Goal: Task Accomplishment & Management: Use online tool/utility

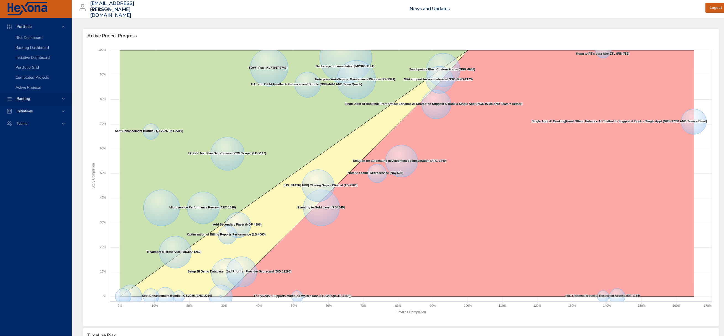
click at [24, 101] on span "Backlog" at bounding box center [23, 98] width 22 height 5
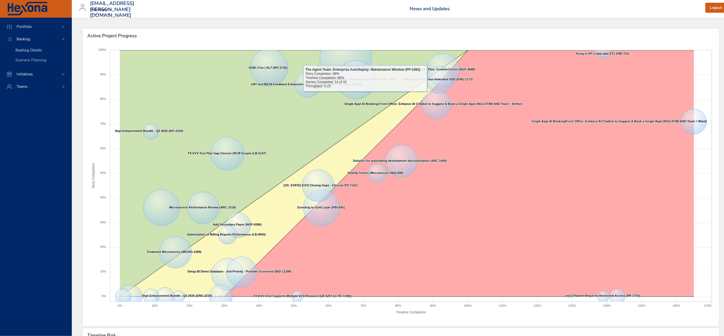
click at [28, 53] on span "Backlog Details" at bounding box center [28, 50] width 27 height 5
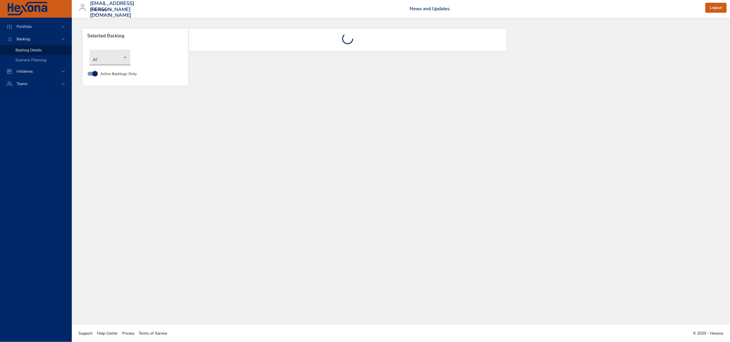
click at [109, 65] on body "Portfolio Backlog Backlog Details Scenario Planning Initiatives Teams [EMAIL_AD…" at bounding box center [365, 171] width 730 height 342
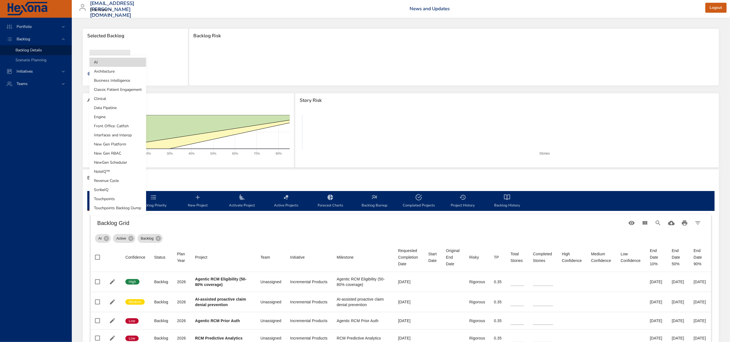
click at [116, 162] on li "NewGen Scheduler" at bounding box center [118, 162] width 57 height 9
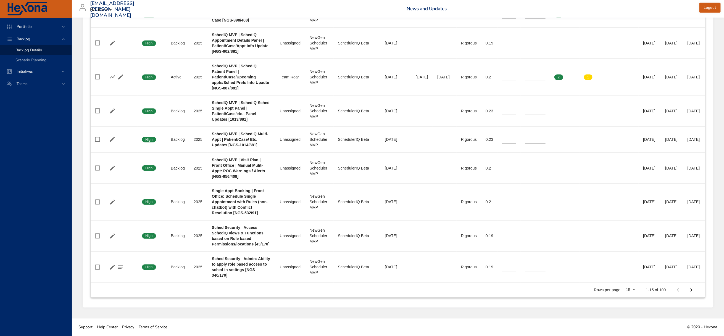
scroll to position [723, 0]
click at [622, 288] on p "Rows per page:" at bounding box center [608, 291] width 28 height 6
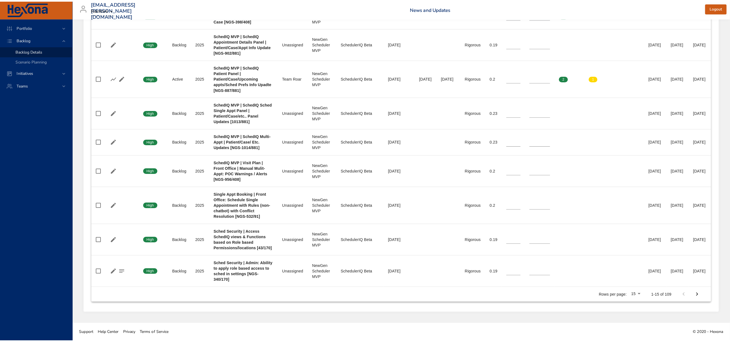
scroll to position [717, 50]
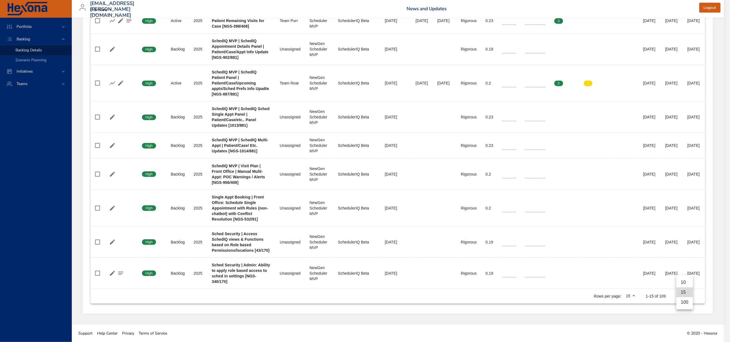
click at [689, 307] on li "100" at bounding box center [685, 303] width 16 height 10
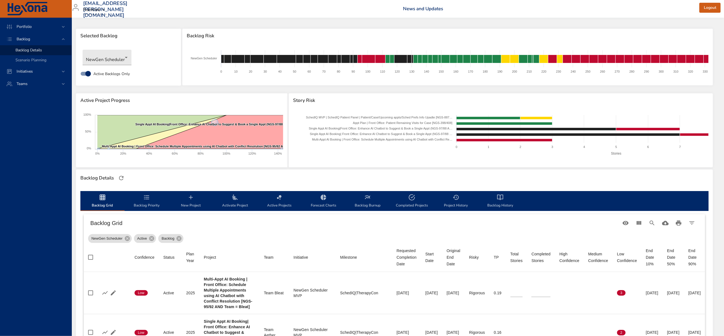
scroll to position [0, 0]
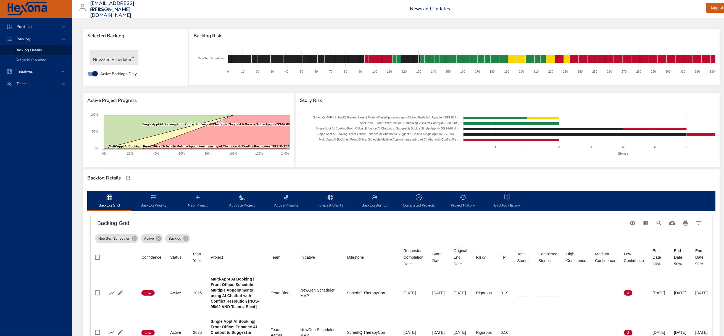
click at [583, 11] on h6 "News and Updates" at bounding box center [558, 9] width 296 height 6
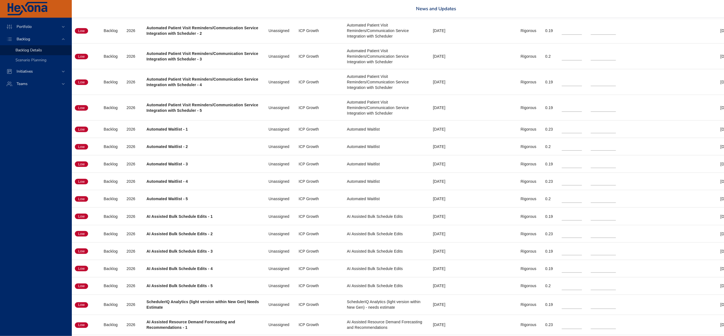
scroll to position [1657, 67]
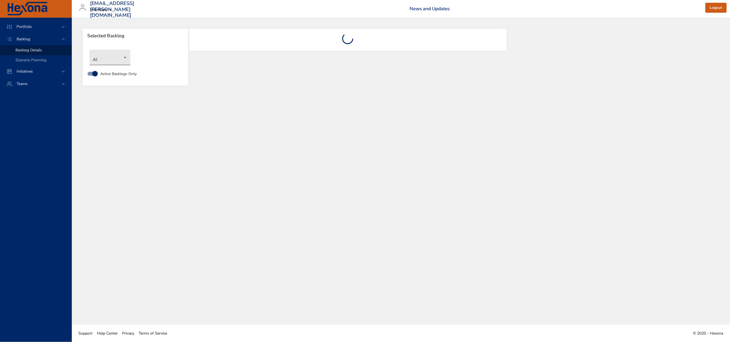
click at [116, 65] on body "Portfolio Backlog Backlog Details Scenario Planning Initiatives Teams [EMAIL_AD…" at bounding box center [365, 171] width 730 height 342
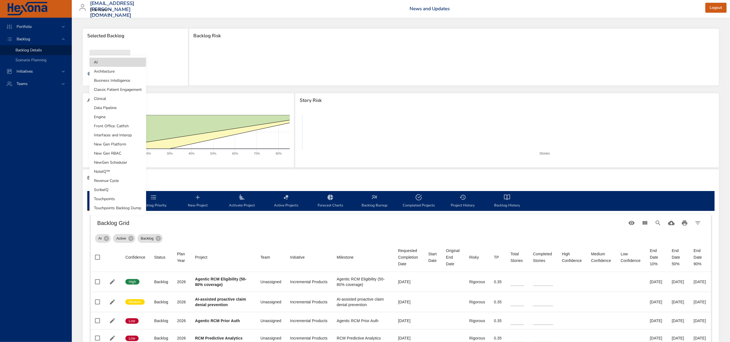
click at [114, 162] on li "NewGen Scheduler" at bounding box center [118, 162] width 57 height 9
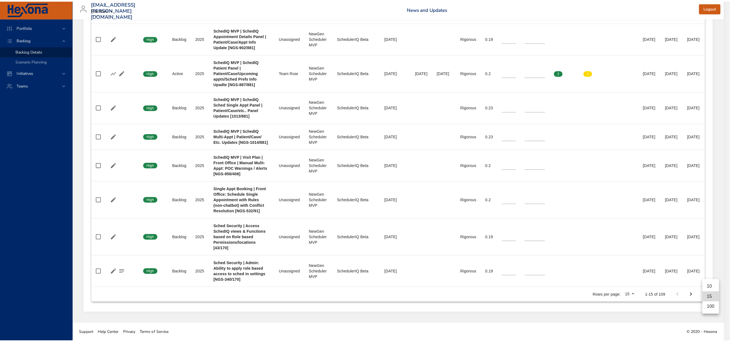
scroll to position [717, 30]
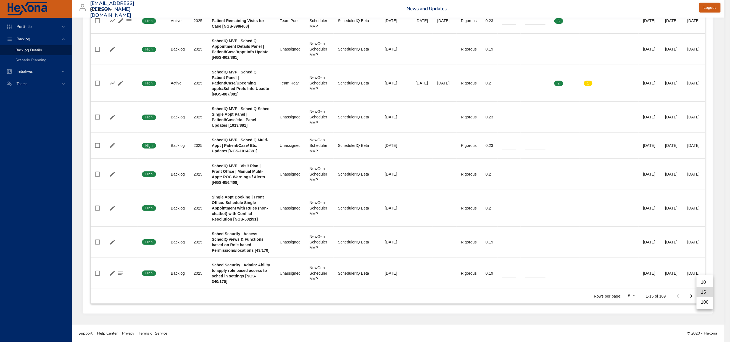
click at [709, 306] on li "100" at bounding box center [705, 303] width 16 height 10
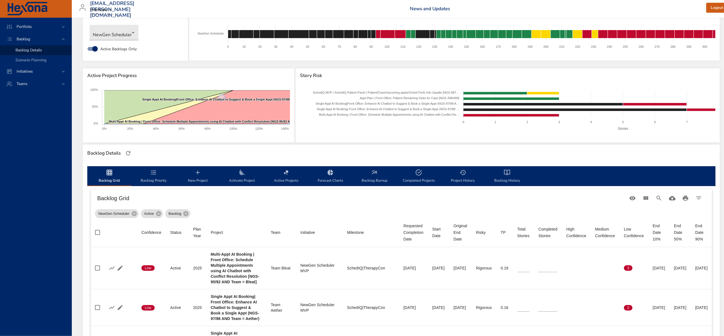
scroll to position [0, 0]
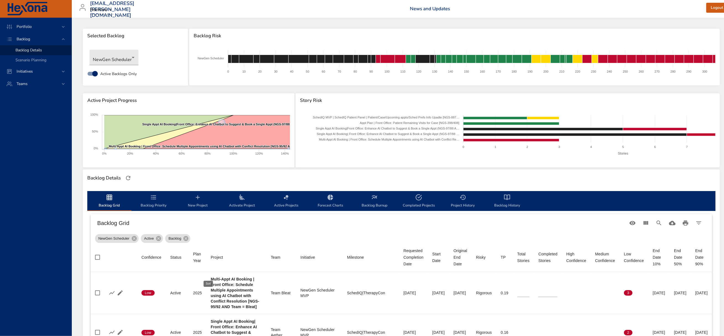
click at [202, 264] on div "Plan Year" at bounding box center [197, 257] width 9 height 13
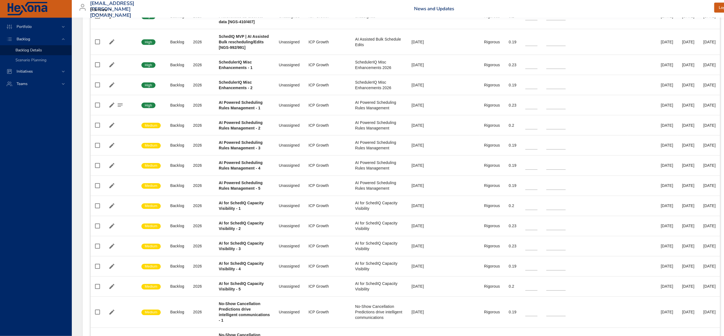
scroll to position [1800, 0]
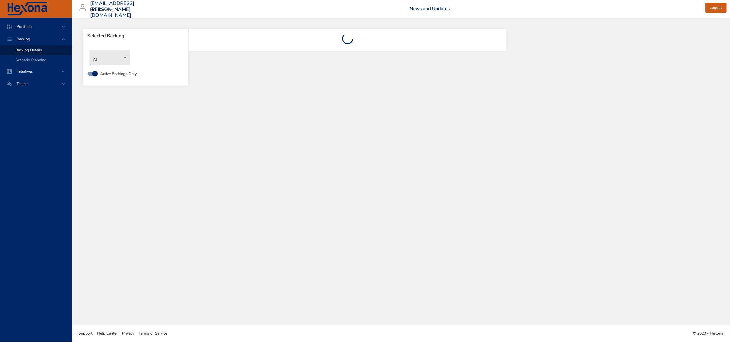
click at [108, 66] on body "Portfolio Backlog Backlog Details Scenario Planning Initiatives Teams [EMAIL_AD…" at bounding box center [365, 171] width 730 height 342
click at [116, 163] on li "NewGen Scheduler" at bounding box center [118, 162] width 57 height 9
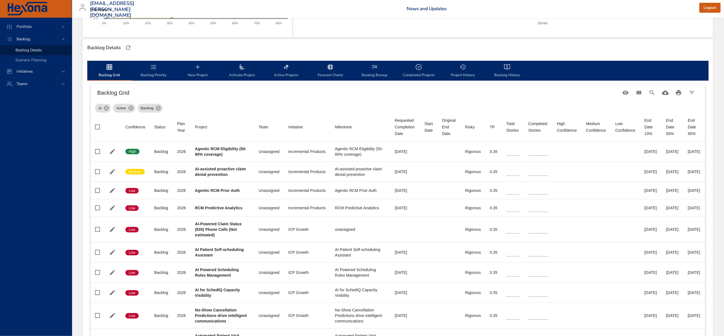
scroll to position [367, 0]
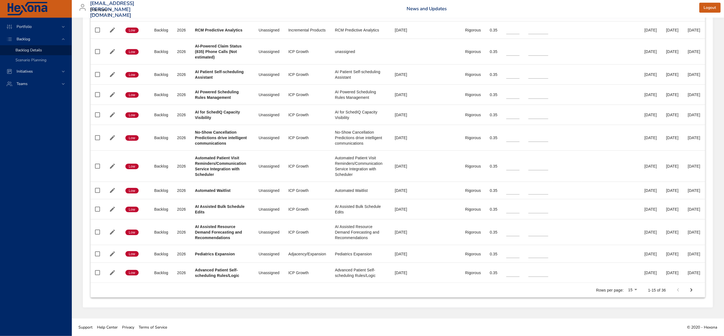
type input "*"
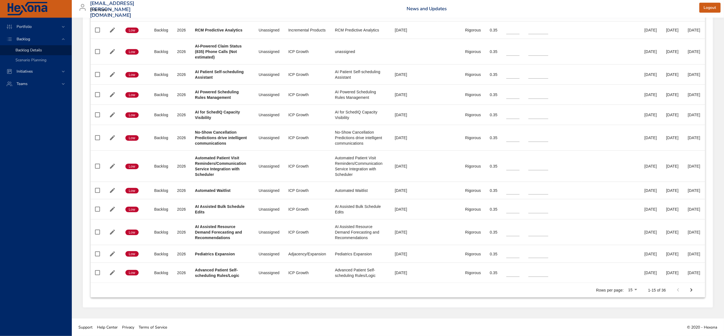
type input "*"
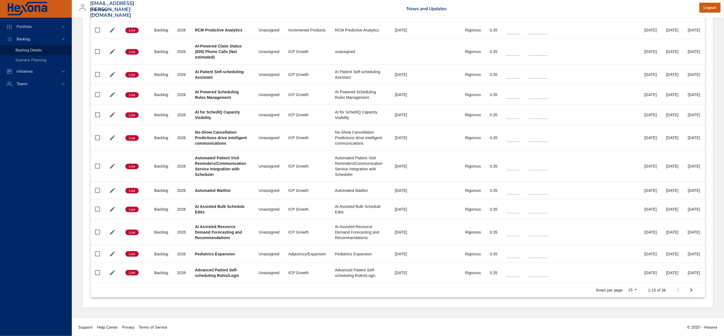
type input "*"
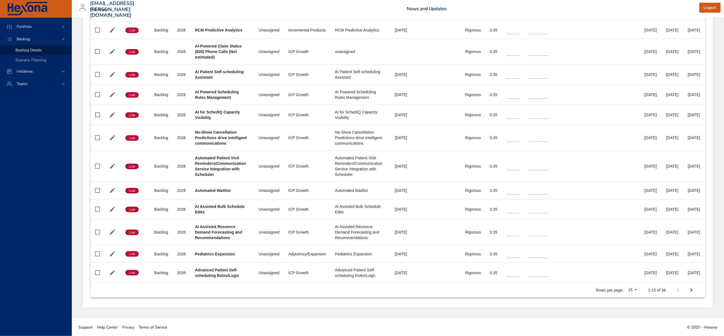
type input "*"
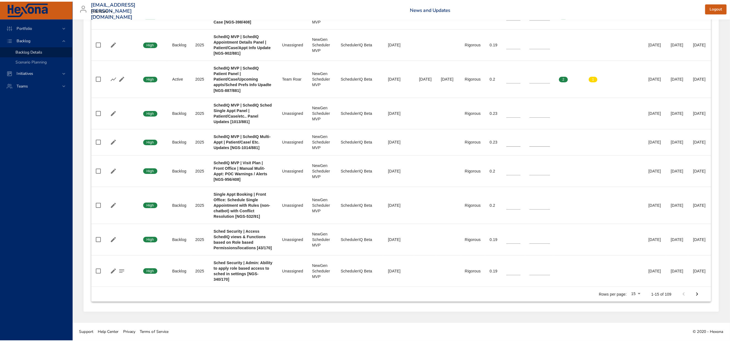
scroll to position [717, 35]
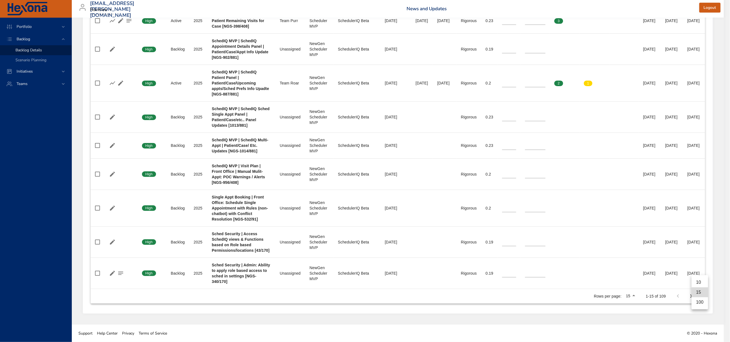
click at [700, 307] on li "100" at bounding box center [700, 303] width 16 height 10
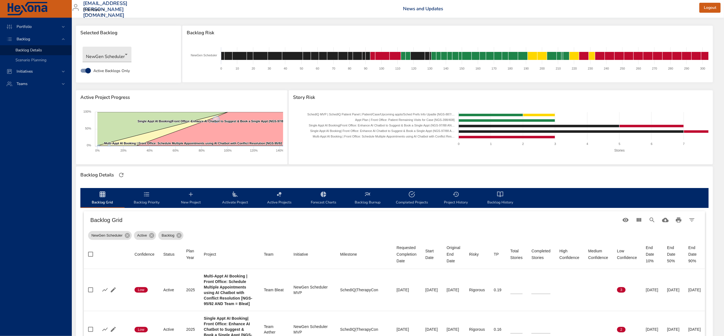
scroll to position [0, 88]
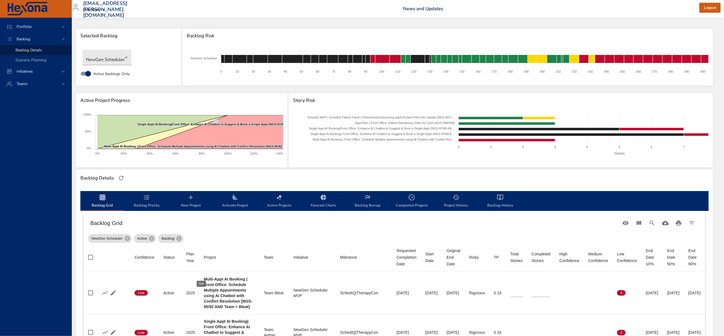
click at [186, 264] on div "Plan Year" at bounding box center [190, 257] width 9 height 13
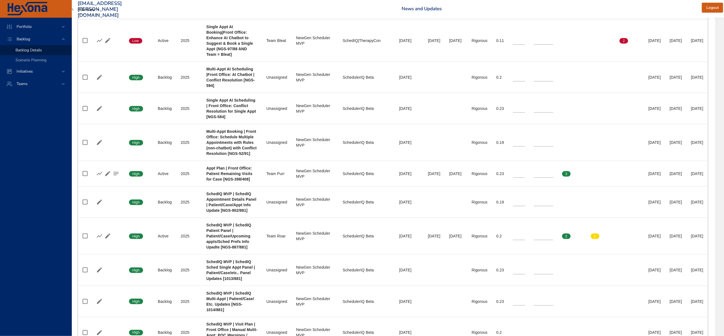
scroll to position [331, 7]
